Goal: Check status

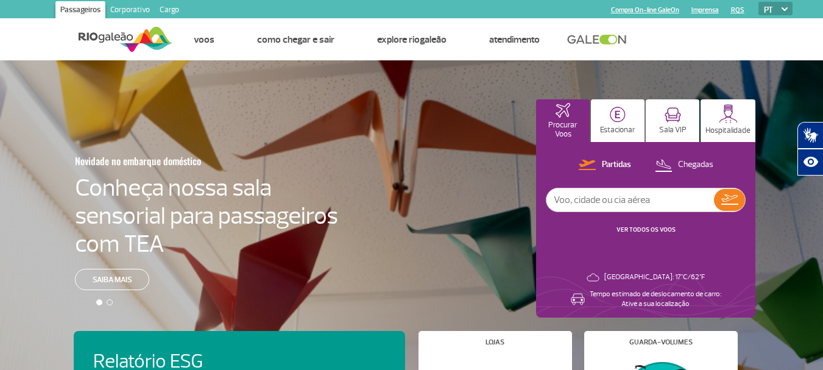
click at [625, 200] on input "text" at bounding box center [631, 199] width 168 height 23
type input "lisbo"
click at [733, 207] on button at bounding box center [729, 200] width 31 height 22
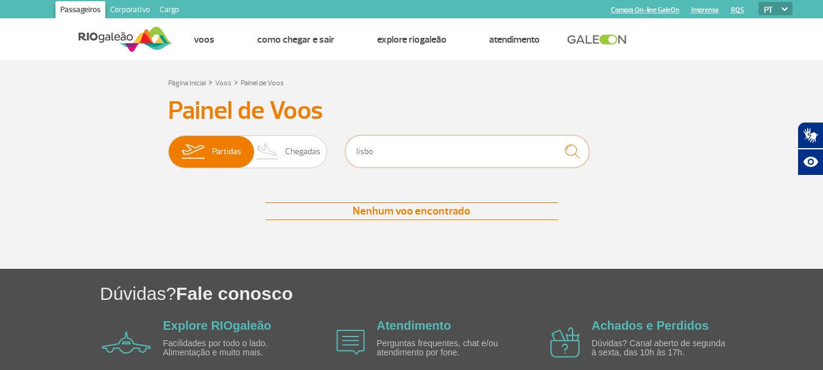
click at [466, 155] on input "lisbo" at bounding box center [468, 151] width 244 height 32
type input "[GEOGRAPHIC_DATA]"
